Goal: Find specific page/section: Find specific page/section

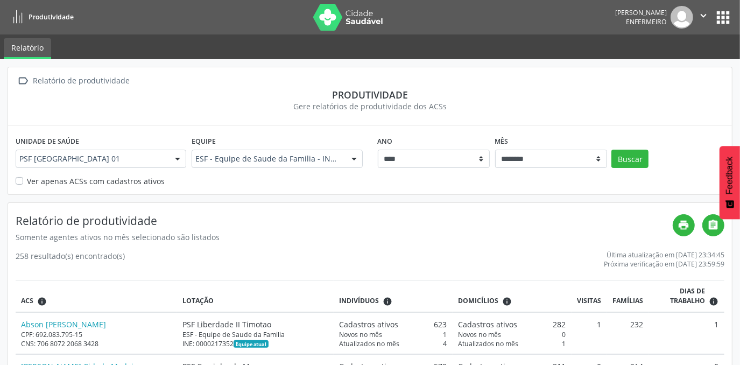
click at [720, 20] on button "apps" at bounding box center [723, 17] width 19 height 19
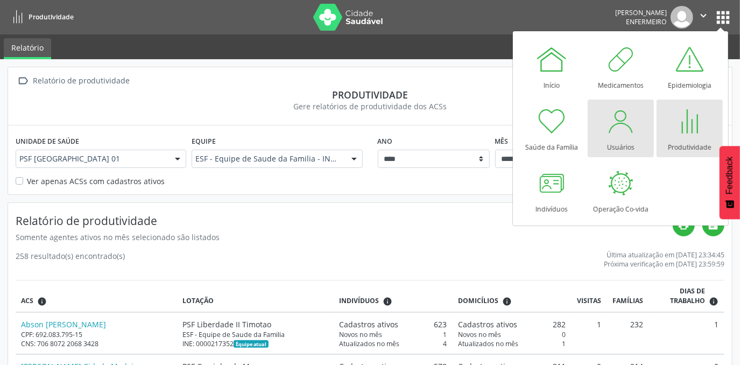
click at [619, 143] on div "Usuários" at bounding box center [620, 144] width 27 height 15
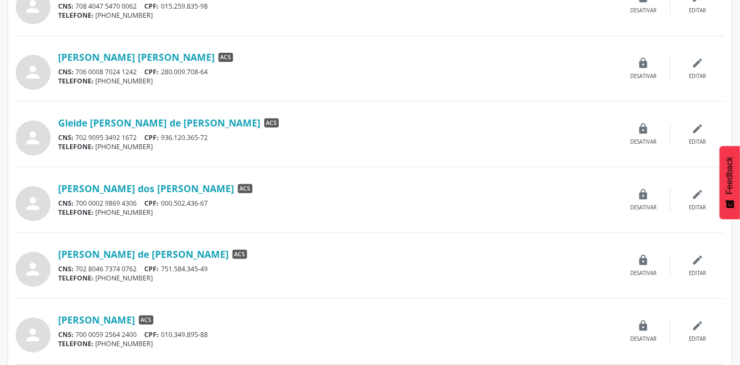
scroll to position [249, 0]
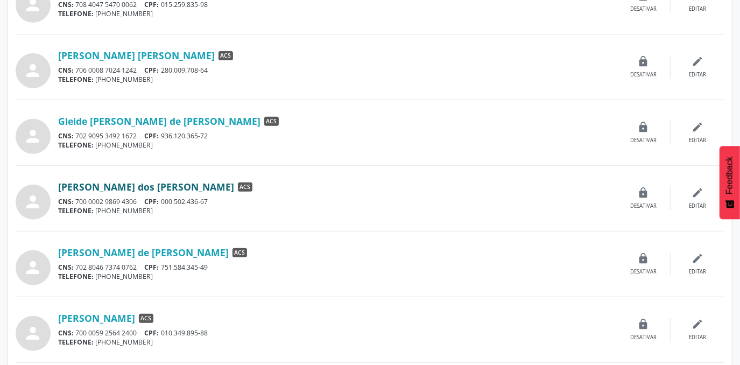
click at [102, 184] on link "[PERSON_NAME]" at bounding box center [146, 187] width 176 height 12
